Goal: Check status: Check status

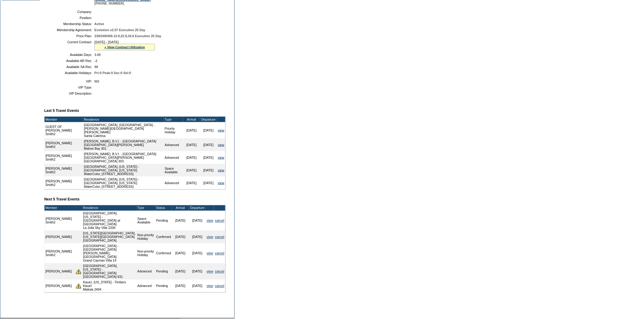
scroll to position [108, 0]
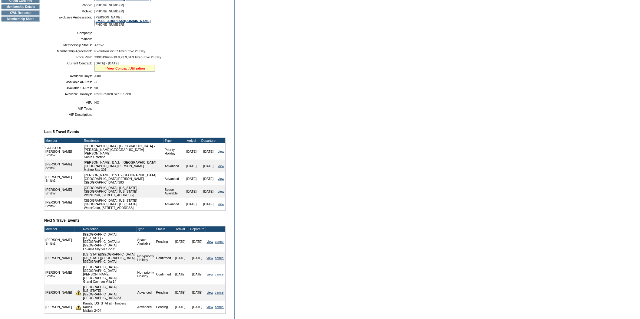
click at [125, 70] on link "» View Contract Utilization" at bounding box center [124, 69] width 41 height 4
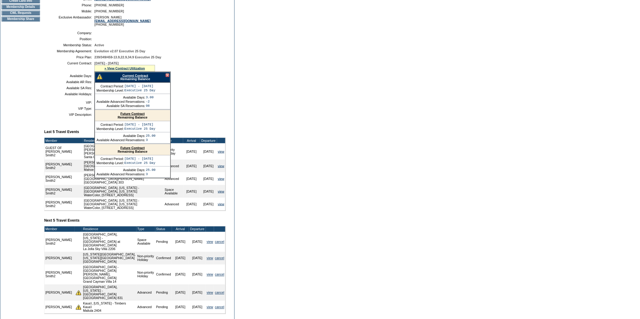
click at [128, 78] on link "Current Contract" at bounding box center [135, 76] width 26 height 4
click at [210, 244] on link "view" at bounding box center [210, 242] width 6 height 4
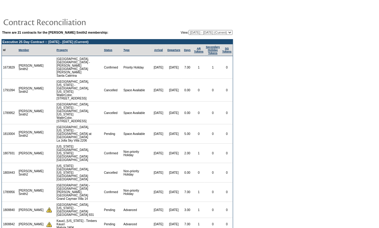
click at [287, 73] on form "There are 21 contracts for the Cathy Smith2 membership: View: 12/24/07 - 01/31/…" at bounding box center [189, 126] width 379 height 253
